Goal: Task Accomplishment & Management: Manage account settings

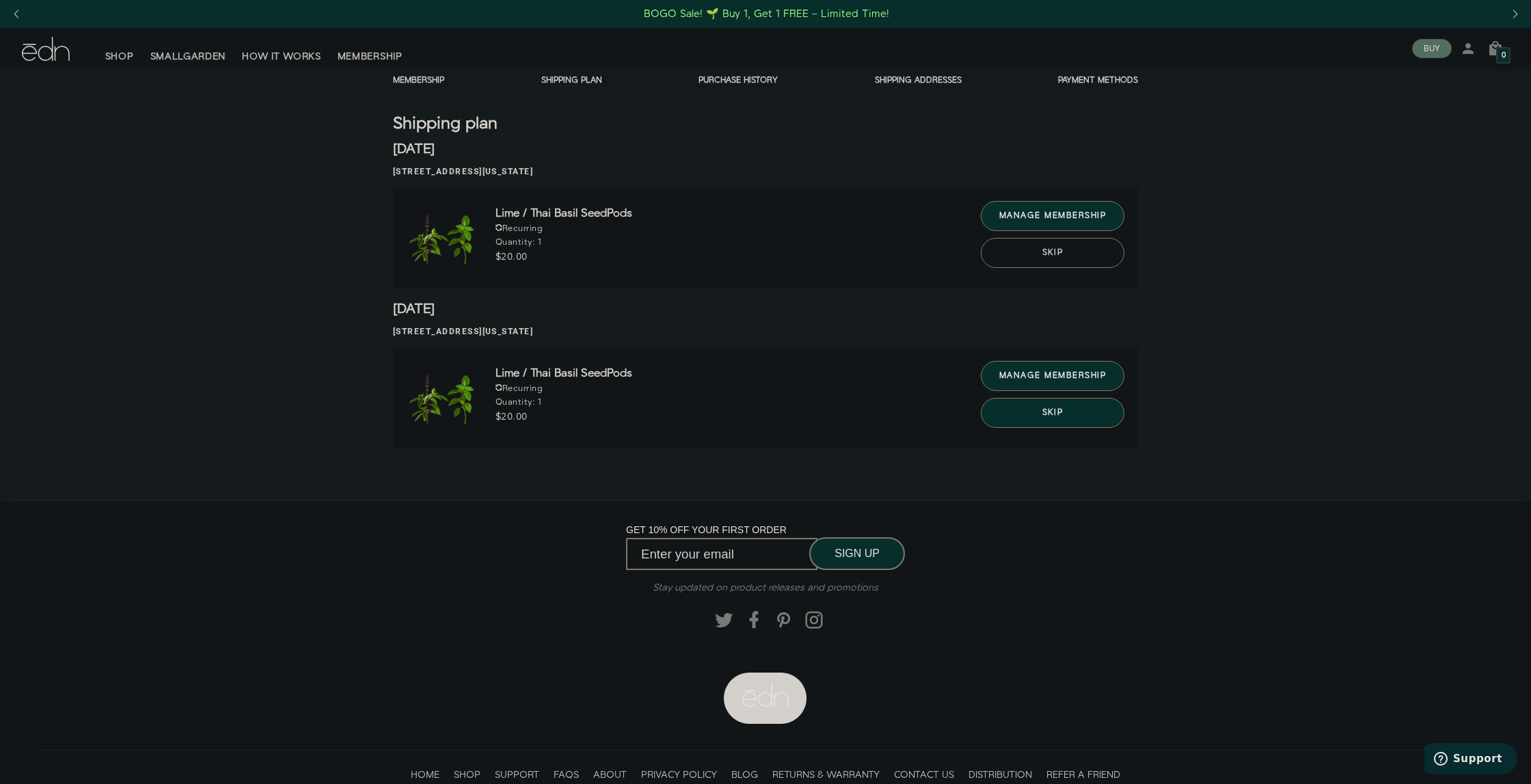
click at [1060, 258] on button "Skip" at bounding box center [1052, 253] width 144 height 30
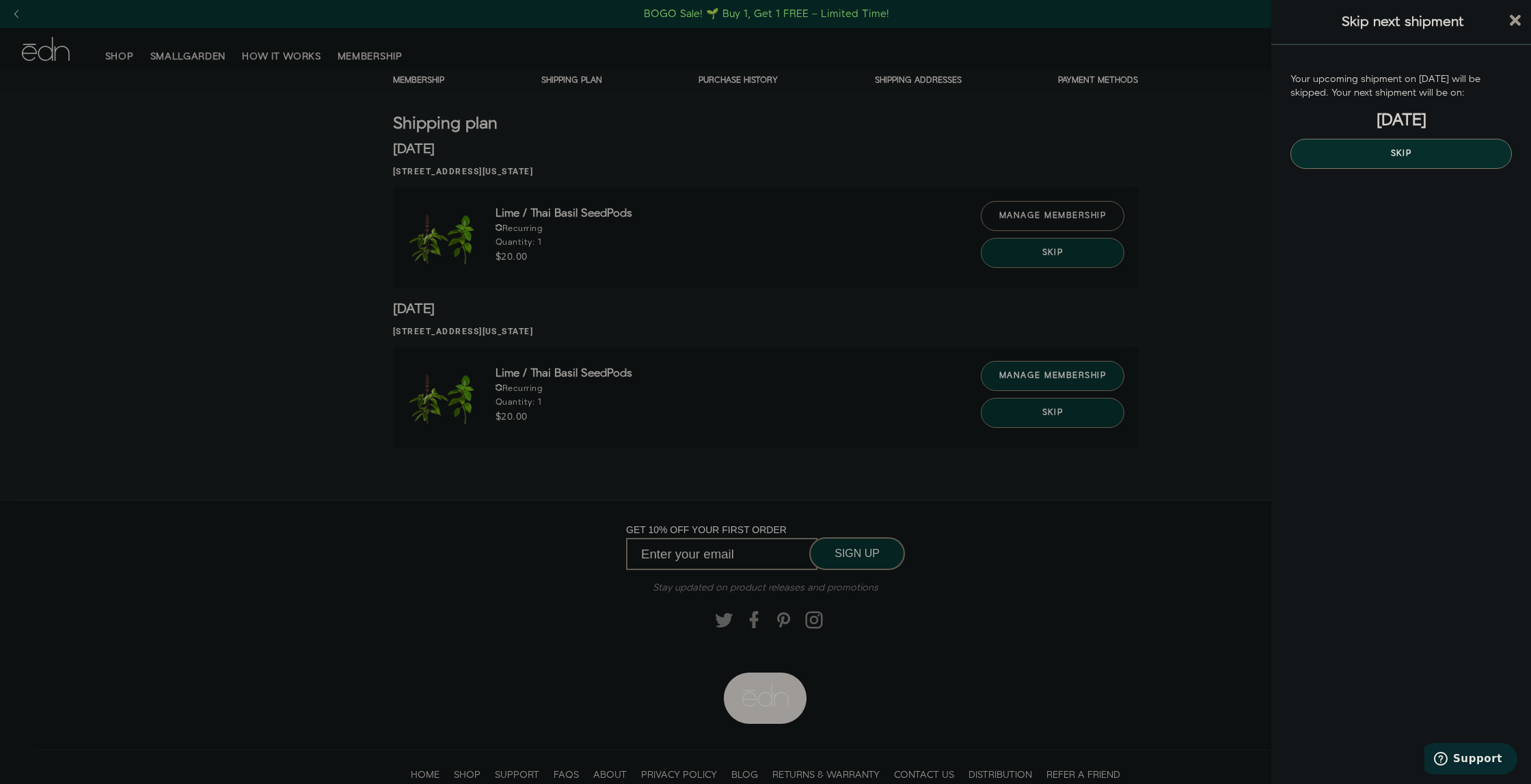
click at [1071, 216] on div at bounding box center [765, 392] width 1531 height 784
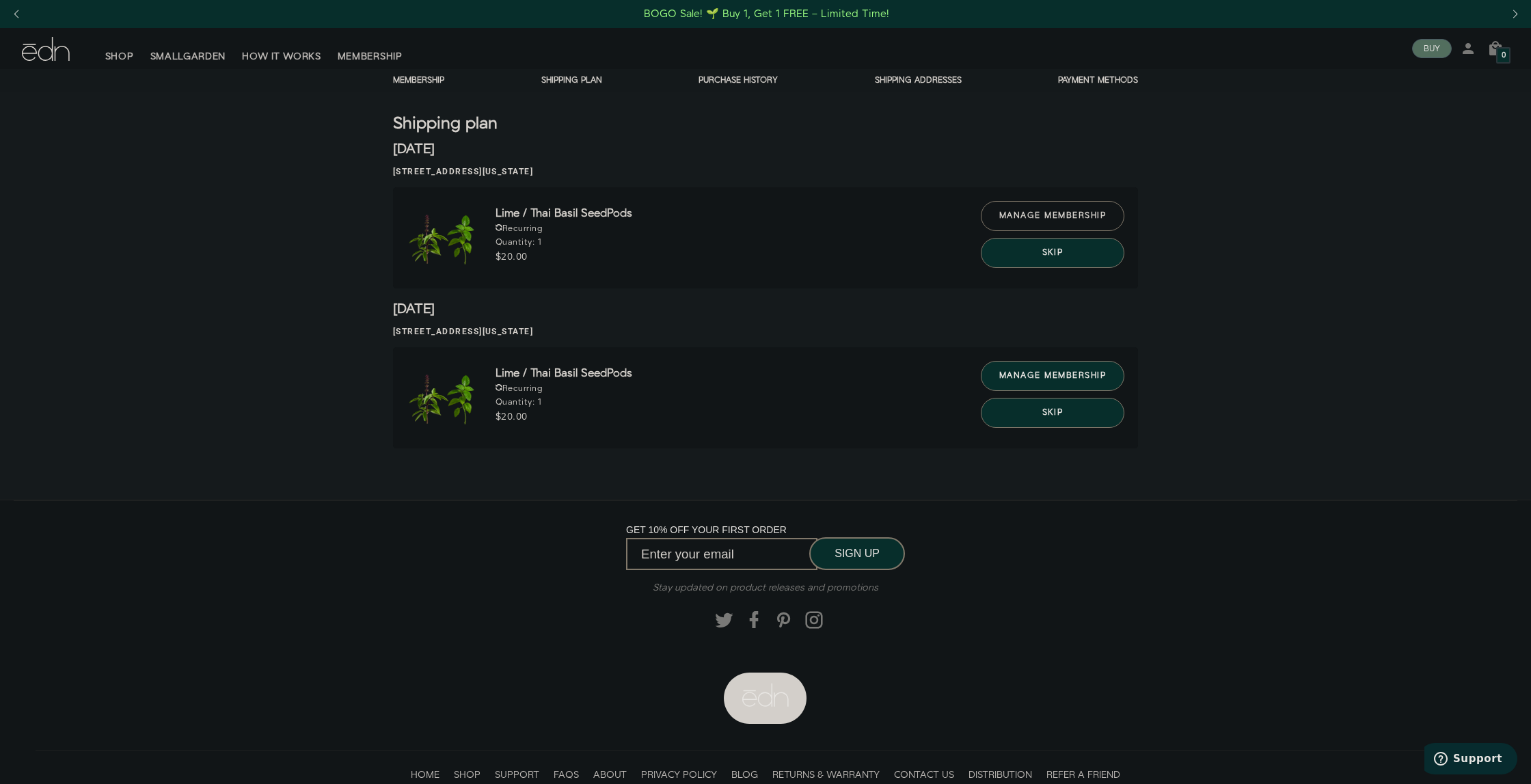
click at [1069, 216] on link "manage membership" at bounding box center [1052, 215] width 144 height 30
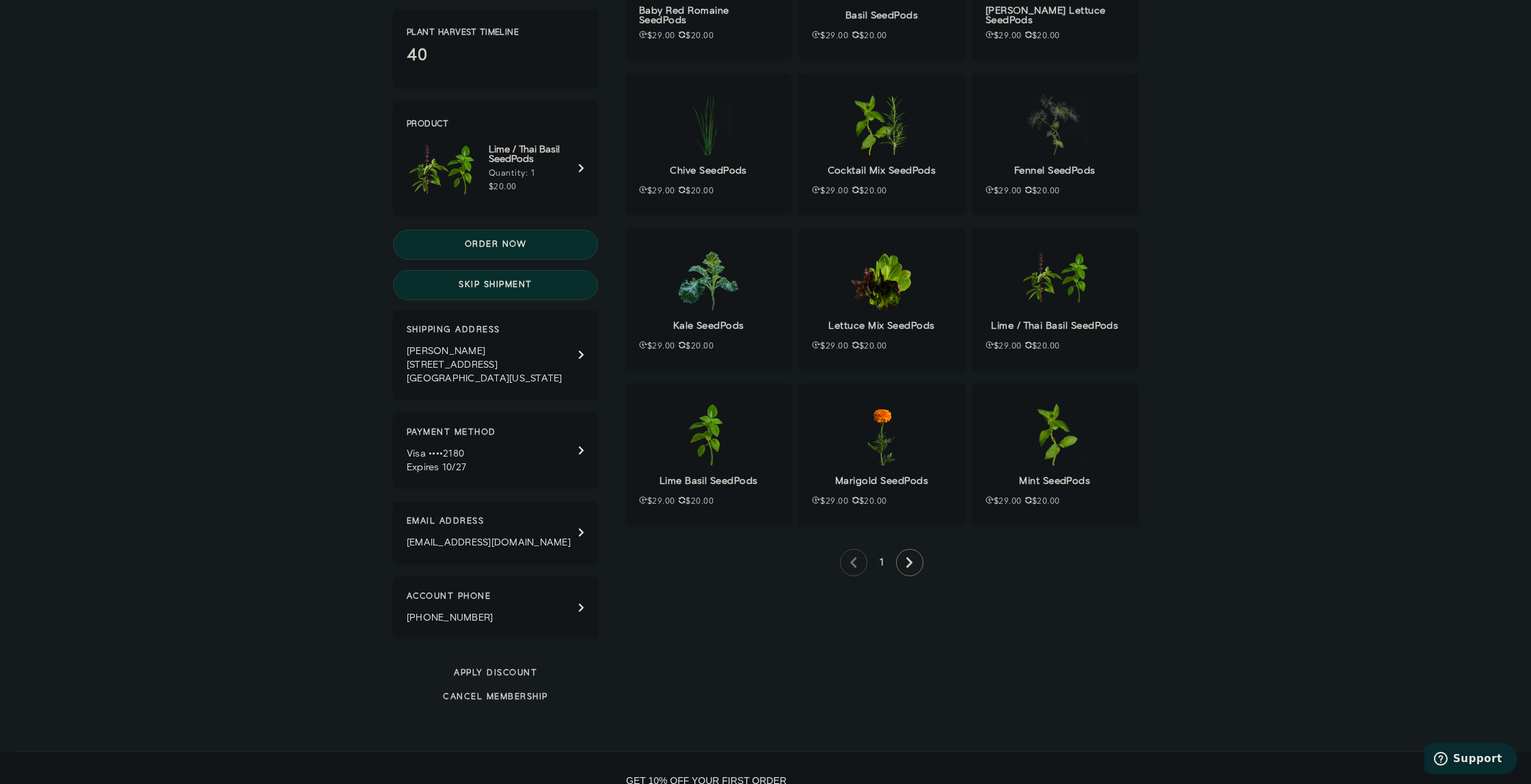
scroll to position [413, 0]
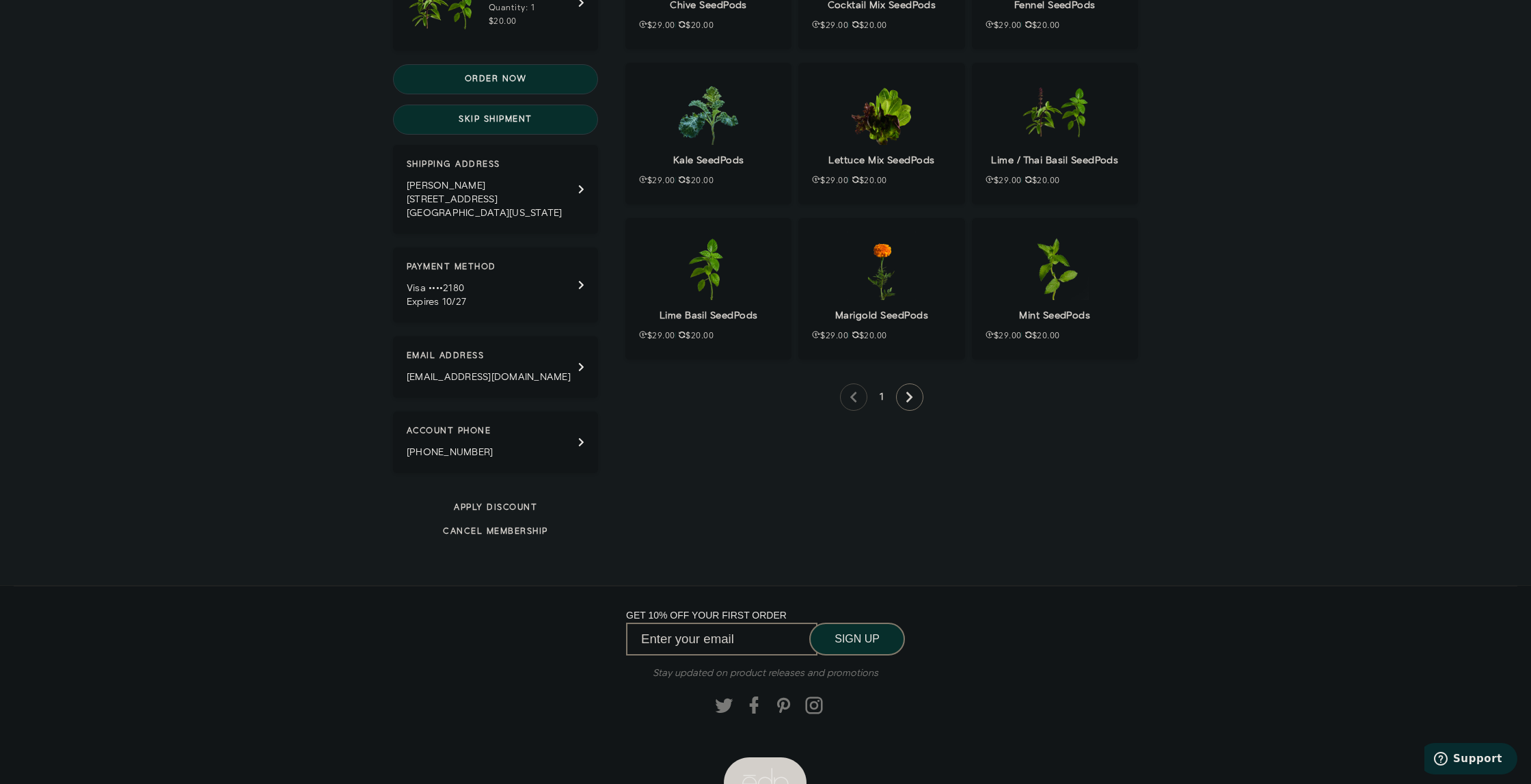
click at [506, 533] on button "Cancel membership" at bounding box center [495, 531] width 205 height 12
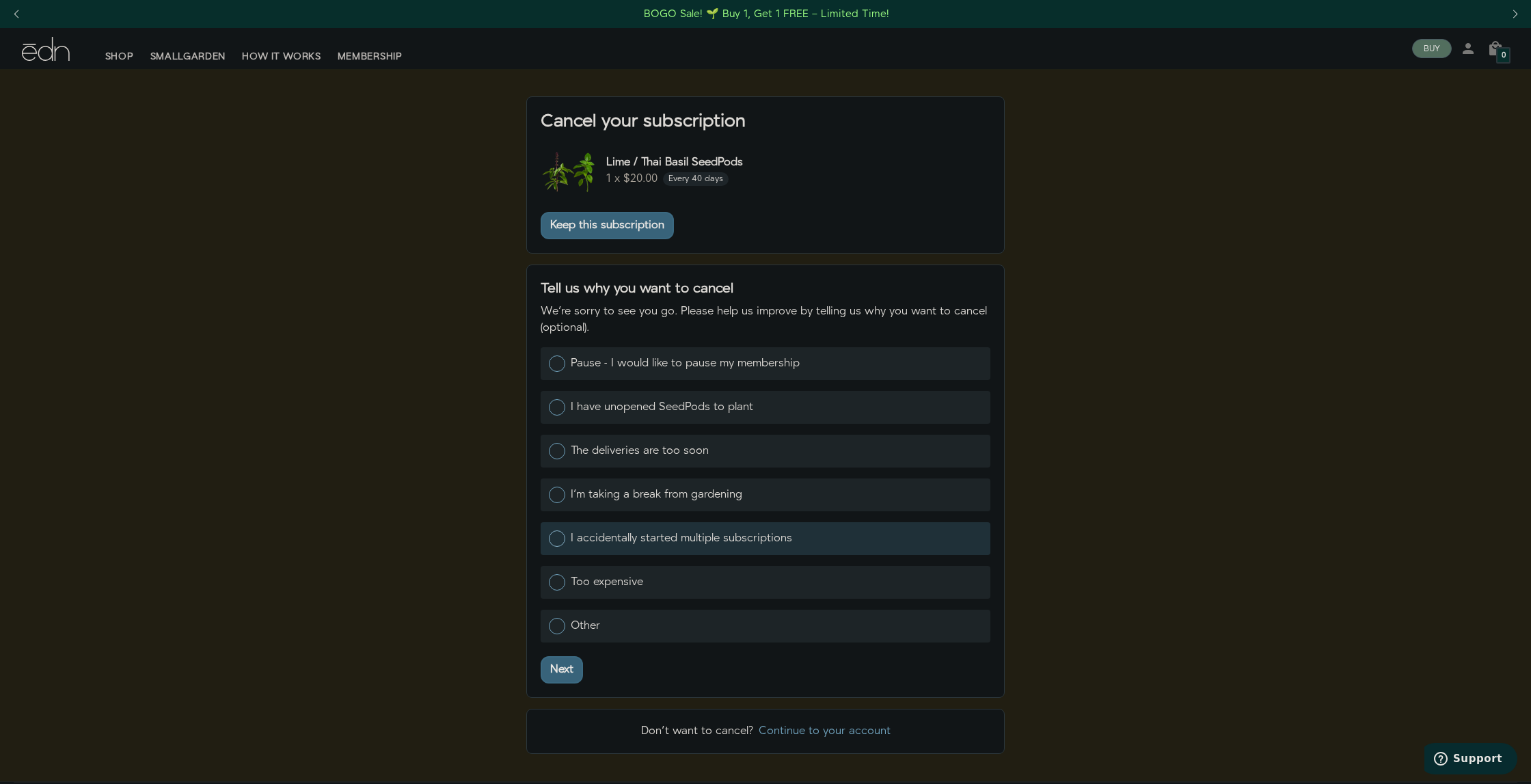
click at [555, 536] on div at bounding box center [557, 539] width 16 height 16
click at [548, 537] on input "I accidentally started multiple subscriptions" at bounding box center [548, 537] width 0 height 0
click at [561, 668] on div "Next" at bounding box center [562, 670] width 24 height 11
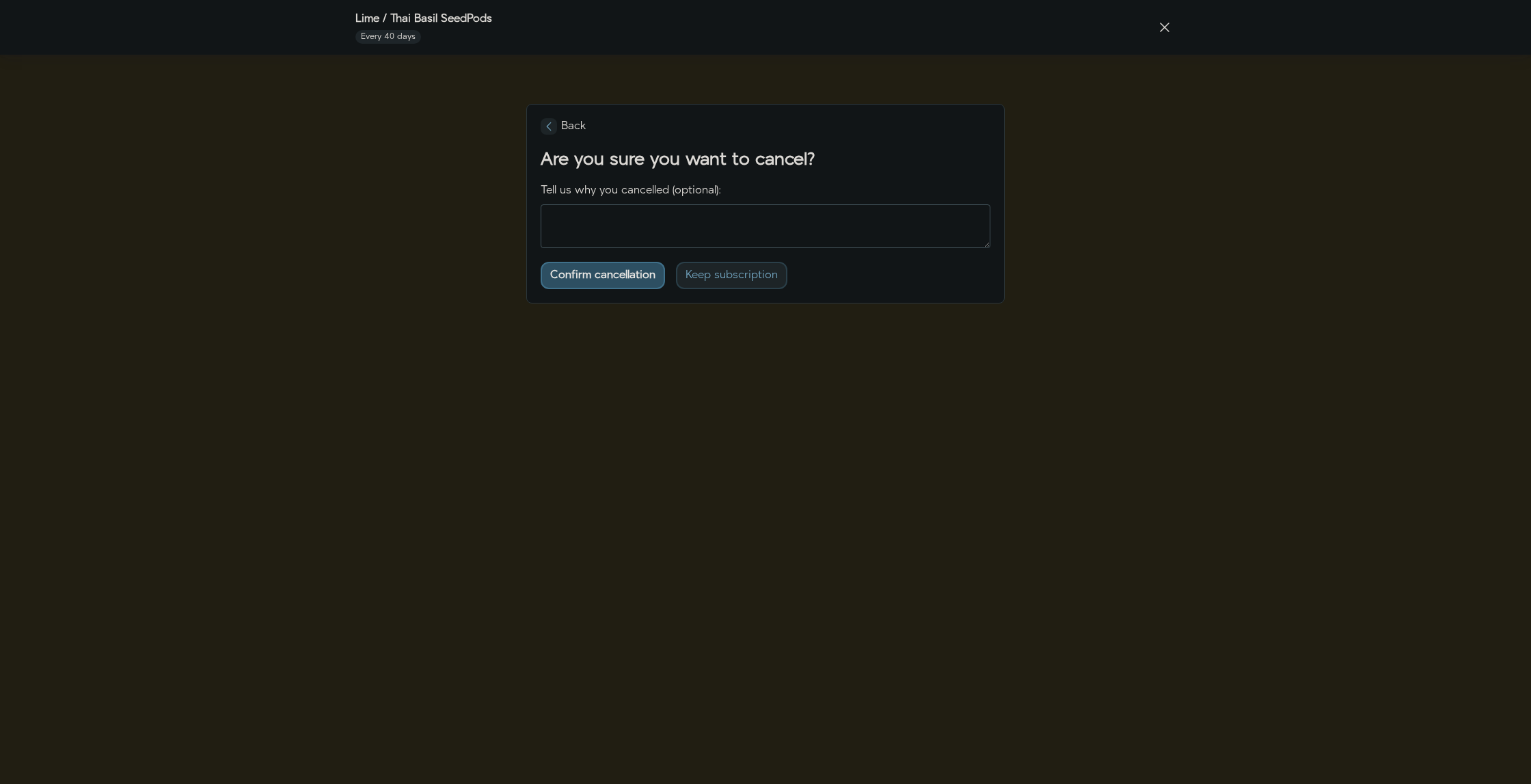
click at [653, 271] on div "Confirm cancellation" at bounding box center [602, 275] width 105 height 11
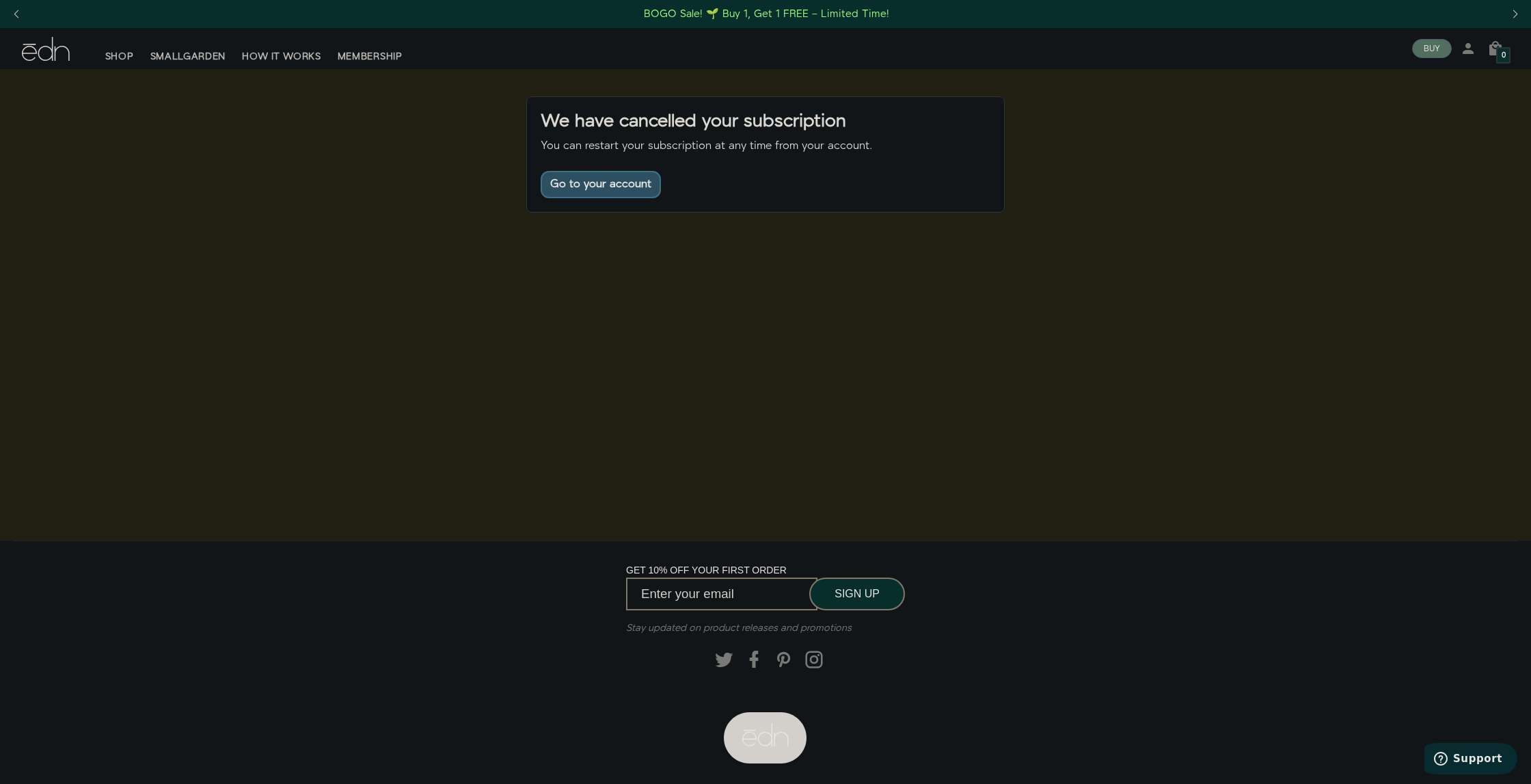
click at [611, 192] on button "Go to your account" at bounding box center [601, 184] width 120 height 27
click at [589, 187] on div "Go to your account" at bounding box center [600, 184] width 101 height 11
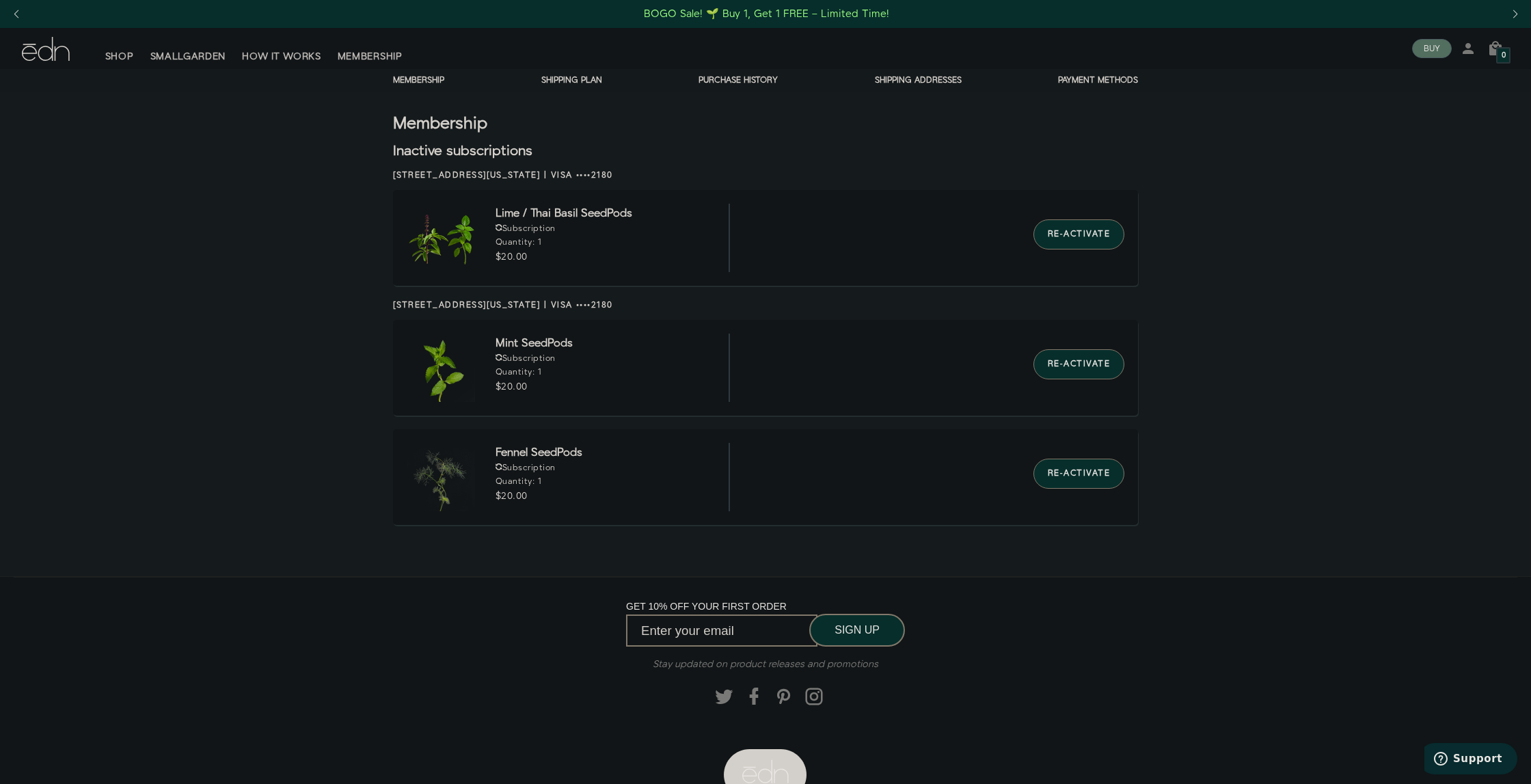
click at [435, 83] on link "Membership" at bounding box center [418, 80] width 51 height 12
click at [435, 73] on div "Membership Membership Shipping Plan Purchase history Shipping addresses Payment…" at bounding box center [765, 81] width 1531 height 24
click at [435, 78] on link "Membership" at bounding box center [418, 80] width 51 height 12
click at [1080, 239] on button "Re-activate" at bounding box center [1079, 233] width 91 height 30
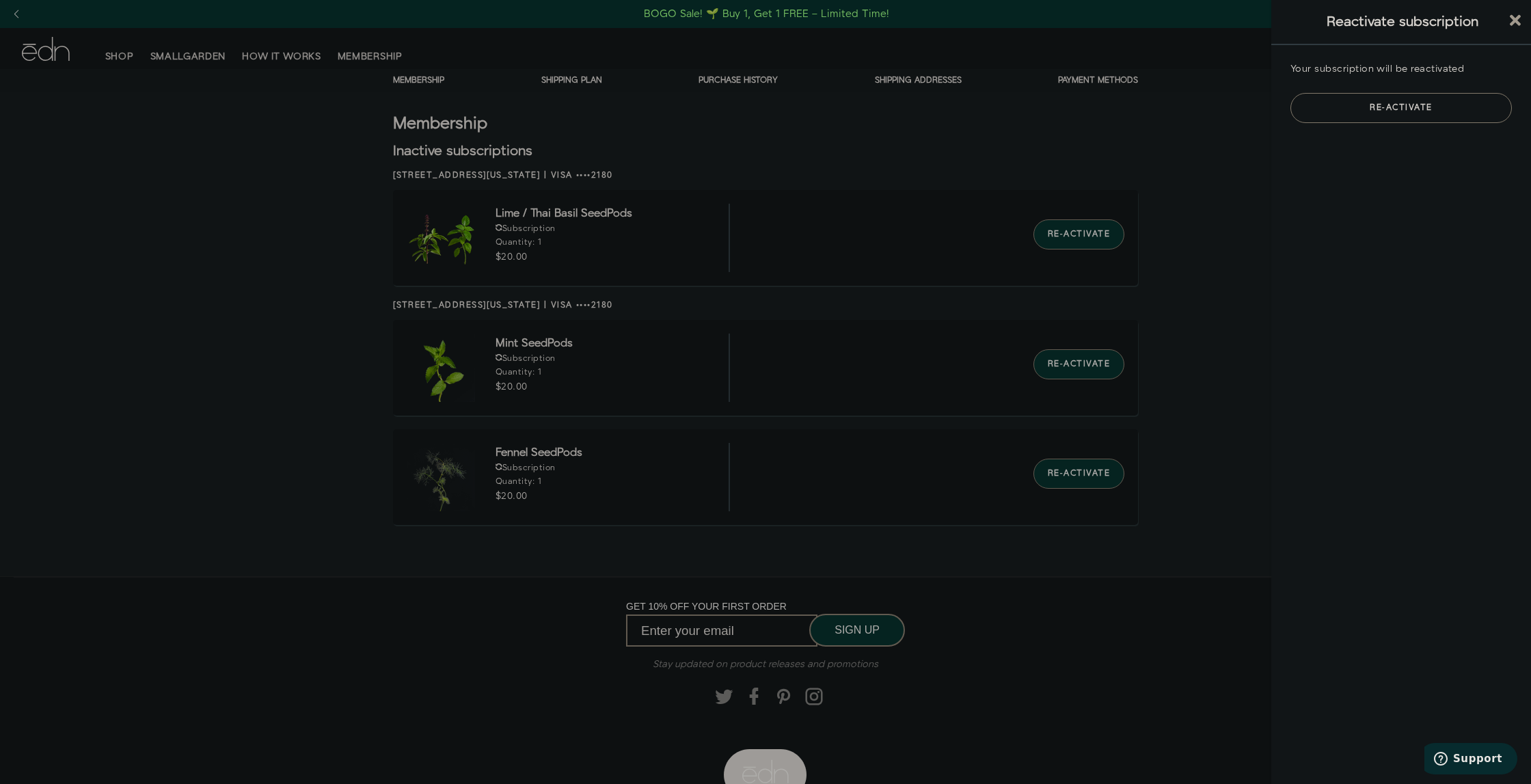
click at [1357, 111] on button "Re-activate" at bounding box center [1401, 107] width 222 height 30
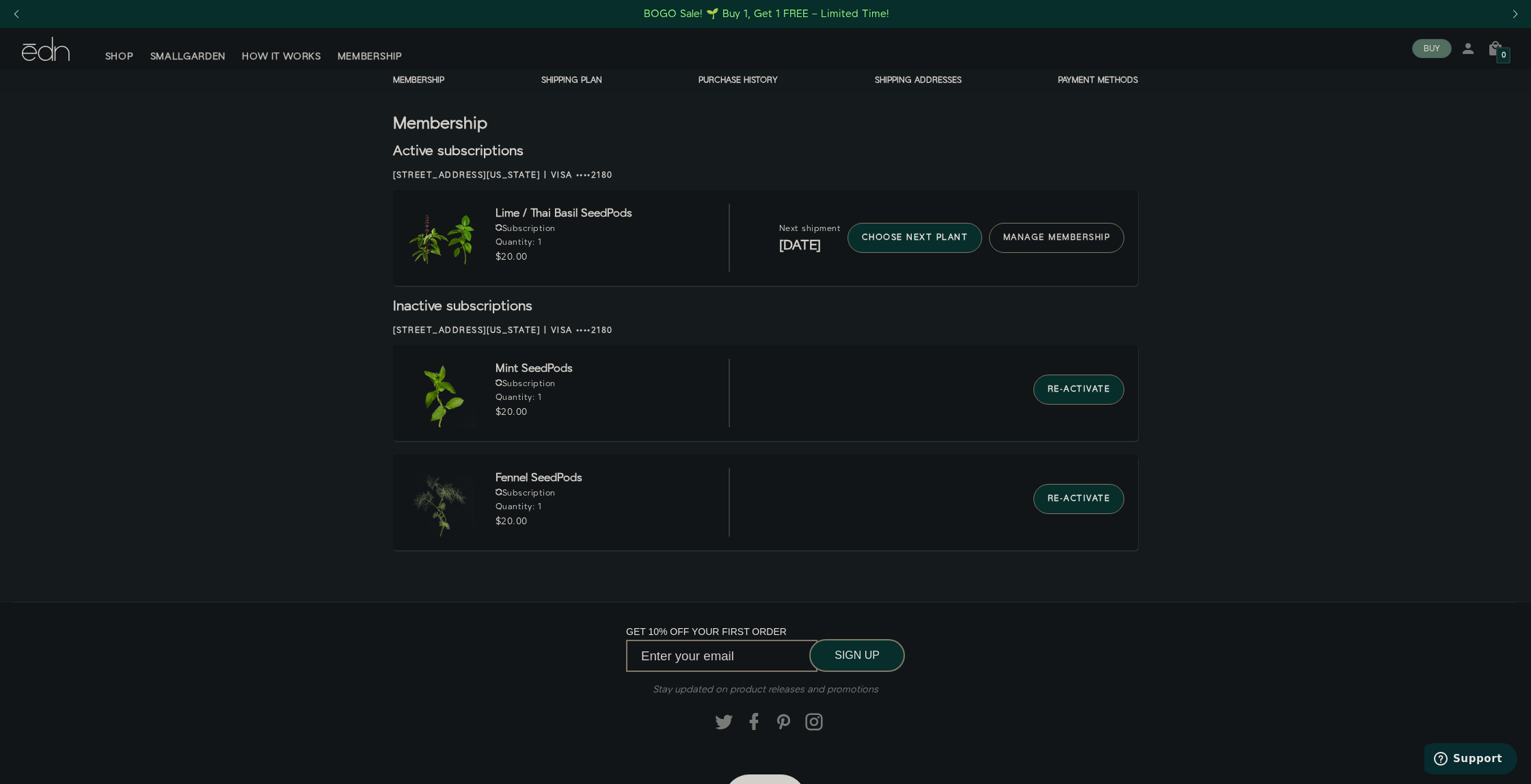
click at [1021, 236] on link "manage membership" at bounding box center [1056, 237] width 135 height 30
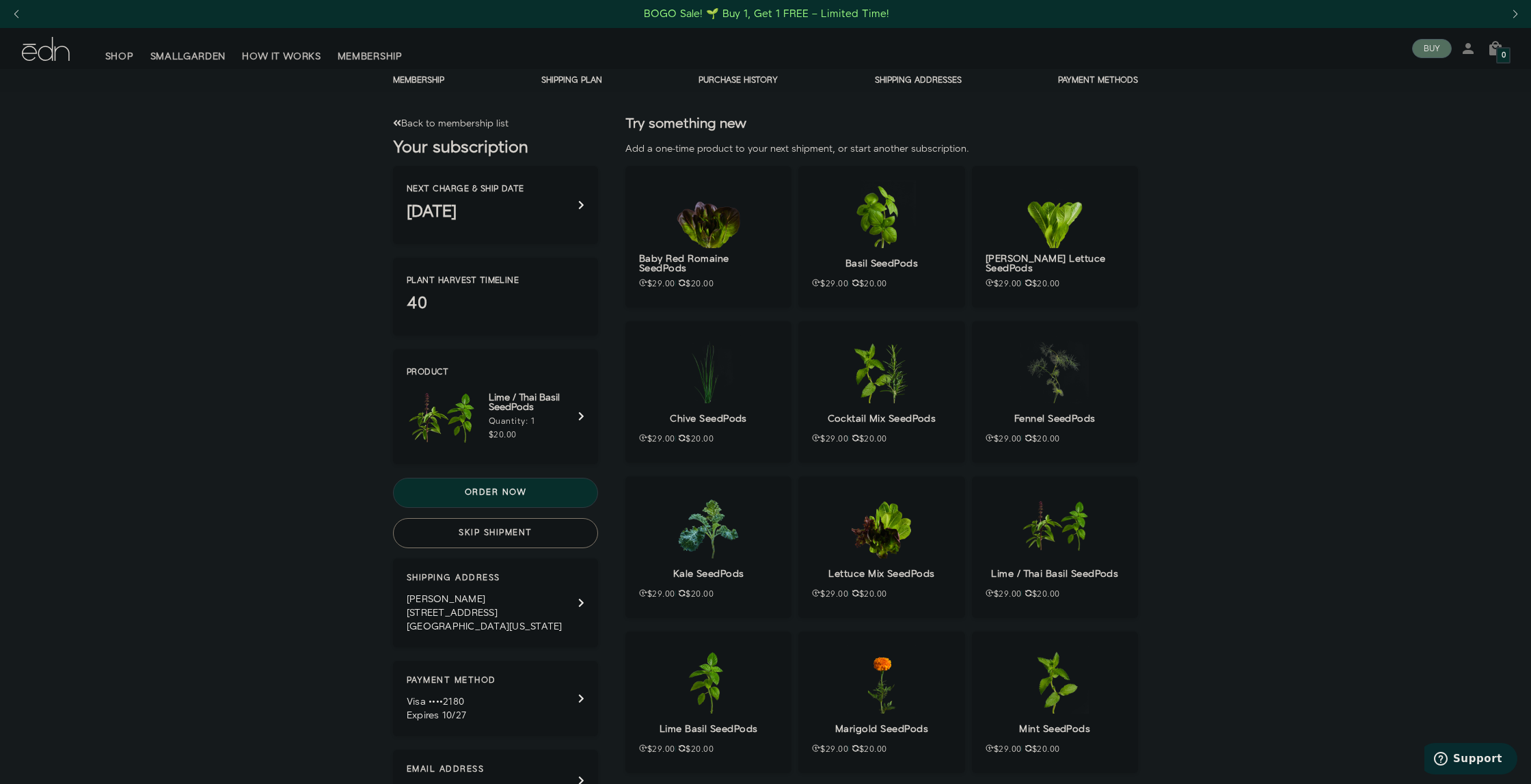
click at [459, 536] on button "Skip shipment" at bounding box center [495, 532] width 205 height 30
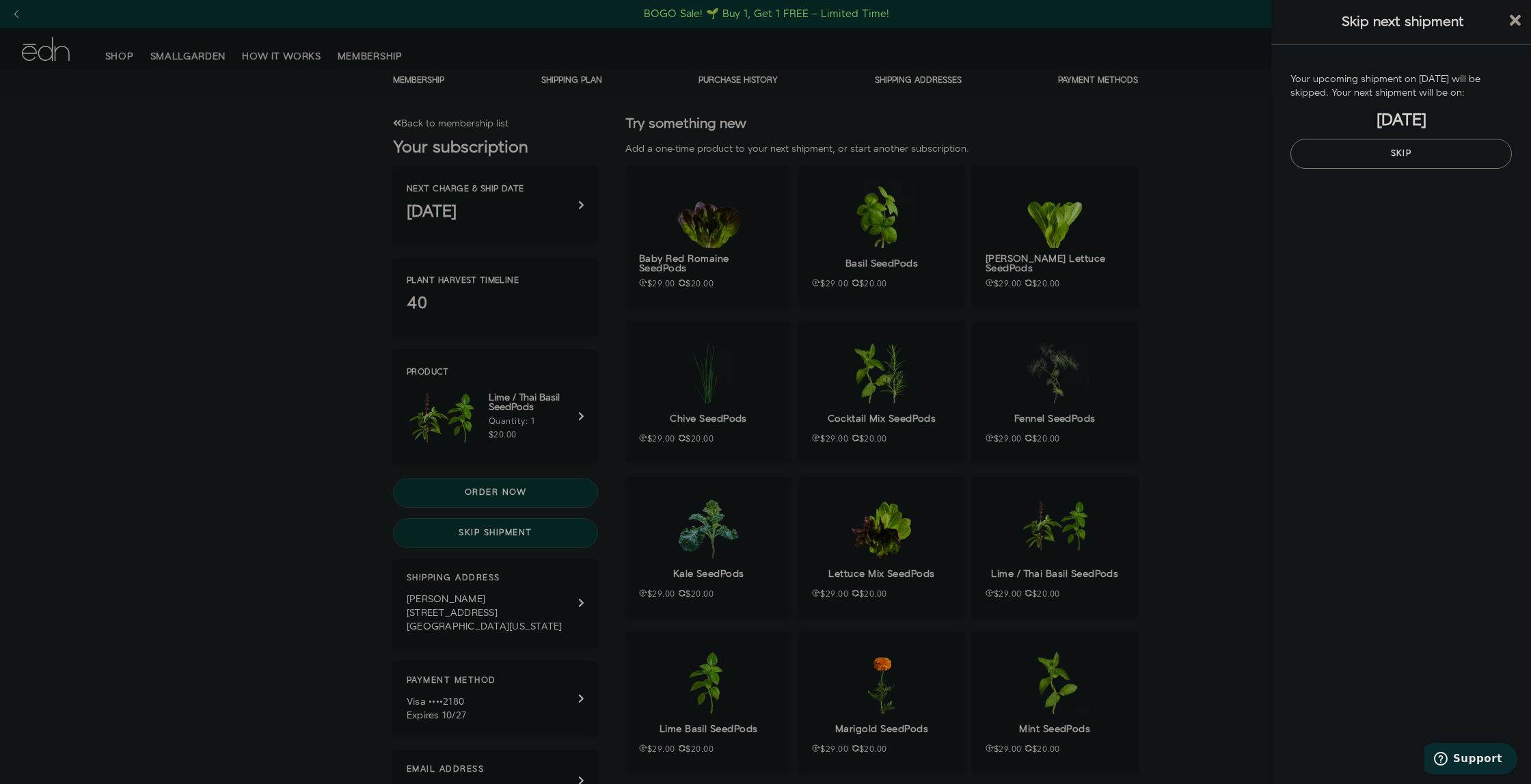
click at [1418, 150] on button "Skip" at bounding box center [1401, 154] width 222 height 30
